Goal: Information Seeking & Learning: Find specific fact

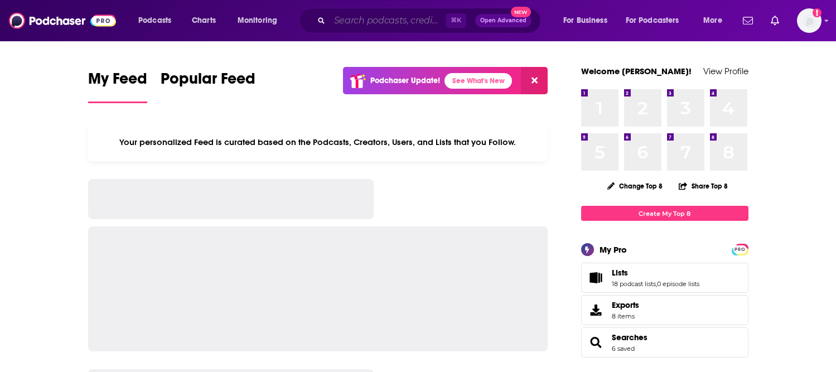
click at [350, 17] on input "Search podcasts, credits, & more..." at bounding box center [388, 21] width 116 height 18
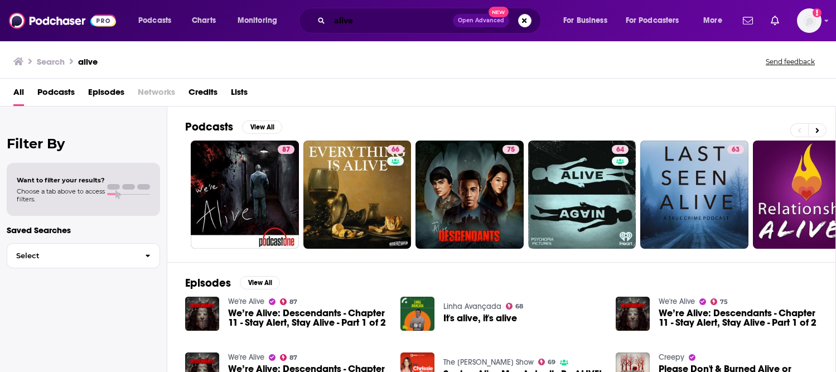
click at [386, 21] on input "alive" at bounding box center [391, 21] width 123 height 18
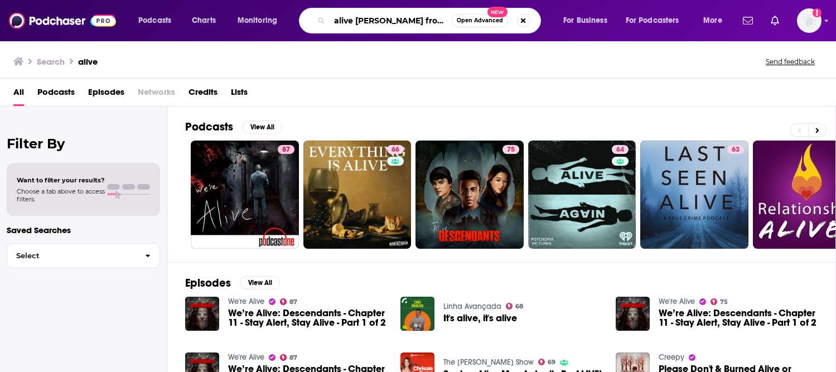
scroll to position [0, 2]
type input "alive Steve from blues clues"
